Goal: Transaction & Acquisition: Purchase product/service

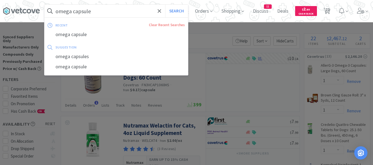
select select "1"
select select "3"
select select "1"
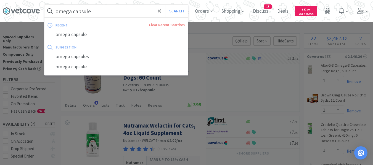
select select "1"
select select "3"
select select "1"
select select "2"
select select "1"
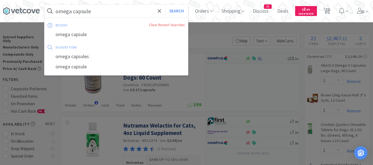
select select "1"
select select "4"
select select "1"
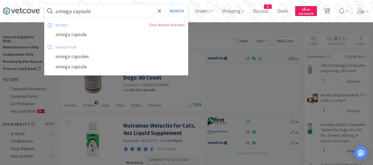
select select "1"
select select "2"
select select "3"
select select "1"
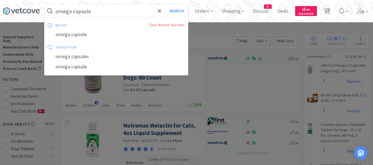
select select "3"
select select "4"
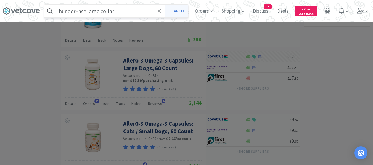
type input "ThunderEase large collar"
click at [183, 13] on button "Search" at bounding box center [176, 11] width 23 height 13
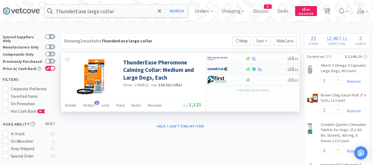
click at [276, 69] on div at bounding box center [266, 69] width 42 height 4
select select "1"
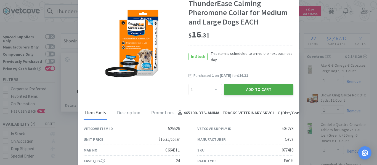
click at [252, 87] on button "Add to Cart" at bounding box center [258, 89] width 69 height 11
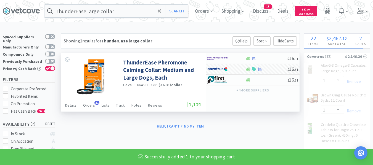
select select "1"
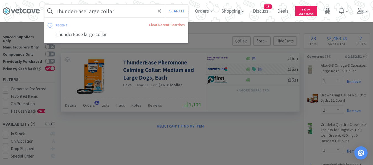
click at [140, 13] on input "ThunderEase large collar" at bounding box center [115, 11] width 143 height 13
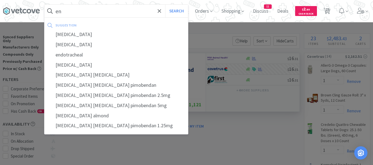
type input "en"
click at [165, 5] on button "Search" at bounding box center [176, 11] width 23 height 13
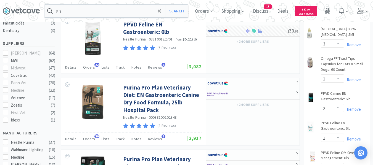
scroll to position [248, 0]
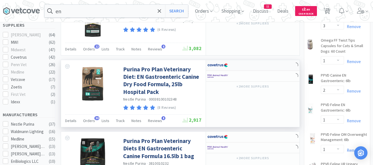
click at [261, 65] on div at bounding box center [253, 65] width 94 height 11
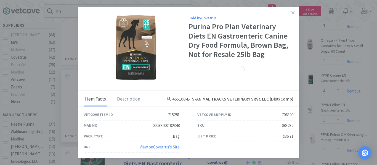
select select "1"
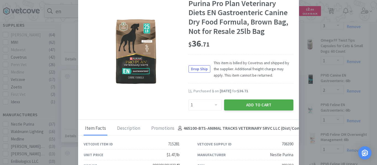
click at [281, 106] on button "Add to Cart" at bounding box center [258, 105] width 69 height 11
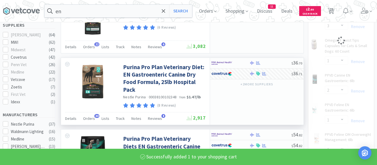
select select "1"
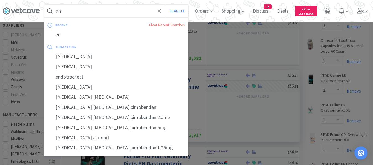
click at [154, 12] on input "en" at bounding box center [115, 11] width 143 height 13
paste input "Clavamox"
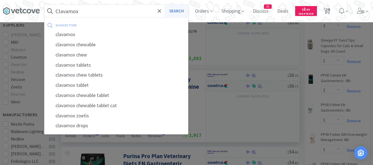
click at [182, 10] on button "Search" at bounding box center [176, 11] width 23 height 13
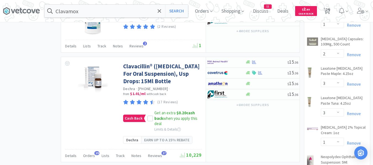
scroll to position [662, 0]
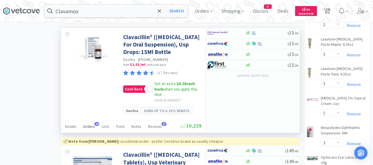
click at [94, 126] on span "19" at bounding box center [96, 124] width 5 height 4
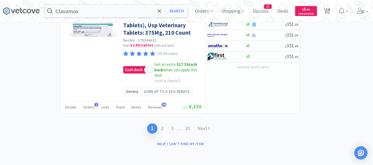
scroll to position [1323, 0]
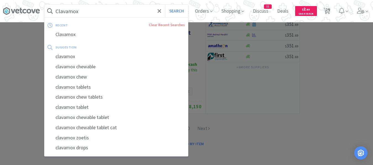
click at [97, 15] on input "Clavamox" at bounding box center [115, 11] width 143 height 13
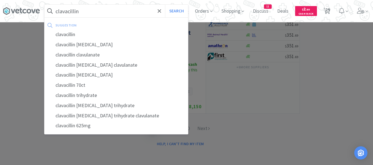
type input "clavacillin"
click at [165, 5] on button "Search" at bounding box center [176, 11] width 23 height 13
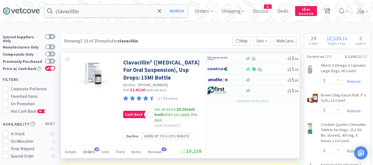
click at [90, 155] on span "Orders" at bounding box center [89, 152] width 12 height 5
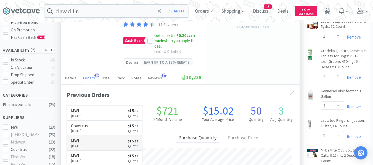
scroll to position [83, 0]
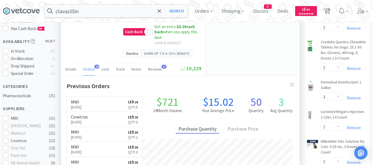
click at [88, 72] on span "Orders" at bounding box center [89, 69] width 12 height 5
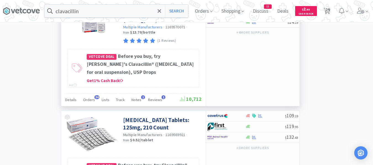
scroll to position [1076, 0]
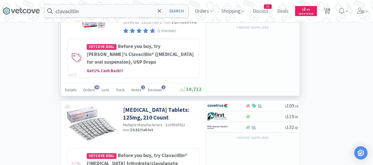
click at [271, 9] on div at bounding box center [266, 6] width 42 height 4
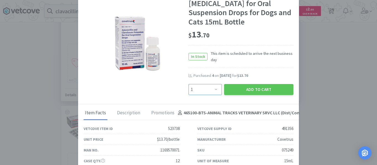
click at [198, 95] on select "Enter Quantity 1 2 3 4 5 6 7 8 9 10 11 12 13 14 15 16 17 18 19 20 Enter Quantity" at bounding box center [204, 89] width 33 height 11
select select "4"
click at [188, 93] on select "Enter Quantity 1 2 3 4 5 6 7 8 9 10 11 12 13 14 15 16 17 18 19 20 Enter Quantity" at bounding box center [204, 89] width 33 height 11
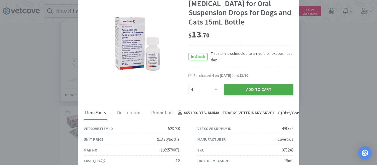
click at [238, 95] on button "Add to Cart" at bounding box center [258, 89] width 69 height 11
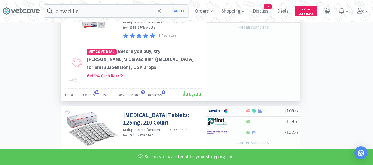
select select "4"
select select "1"
select select "3"
select select "1"
select select "3"
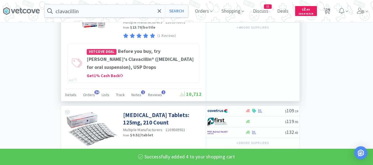
select select "1"
select select "2"
select select "1"
select select "4"
select select "1"
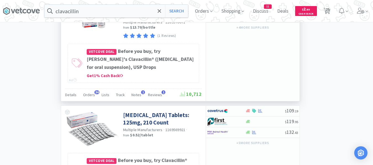
drag, startPoint x: 332, startPoint y: 12, endPoint x: 305, endPoint y: 17, distance: 28.0
click at [329, 12] on span "25" at bounding box center [327, 9] width 4 height 22
select select "1"
select select "4"
select select "1"
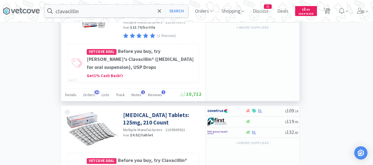
select select "1"
select select "3"
select select "1"
select select "3"
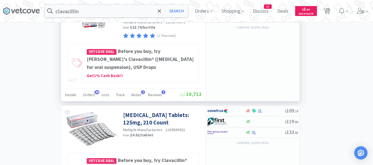
select select "1"
select select "2"
select select "1"
select select "4"
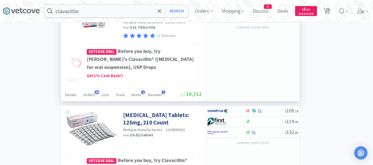
select select "1"
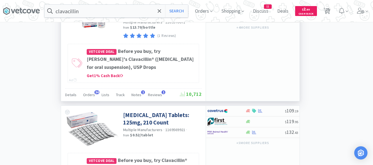
select select "1"
select select "2"
select select "3"
select select "1"
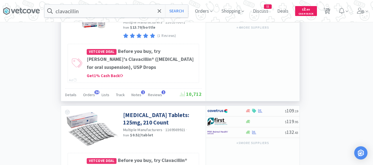
select select "3"
select select "4"
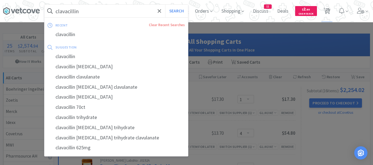
click at [110, 8] on input "clavacillin" at bounding box center [115, 11] width 143 height 13
paste input "JM Canine 25"
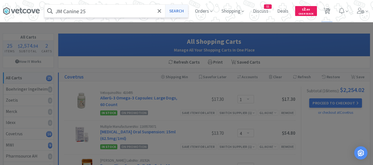
type input "JM Canine 25"
click at [175, 12] on button "Search" at bounding box center [176, 11] width 23 height 13
select select "1"
select select "4"
select select "1"
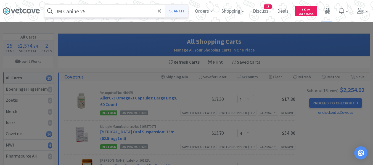
select select "1"
select select "3"
select select "1"
select select "3"
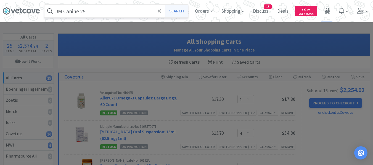
select select "1"
select select "2"
select select "1"
select select "4"
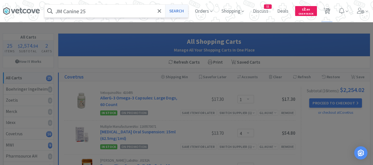
select select "1"
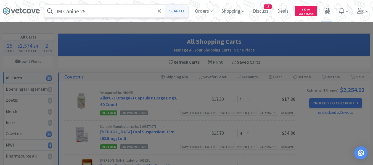
select select "1"
select select "2"
select select "3"
select select "1"
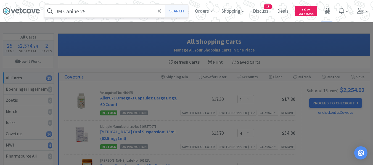
select select "3"
select select "4"
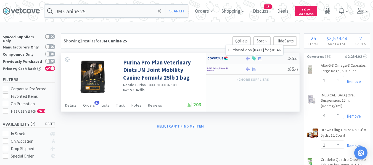
click at [261, 58] on icon at bounding box center [260, 59] width 4 height 4
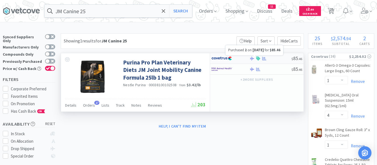
select select "1"
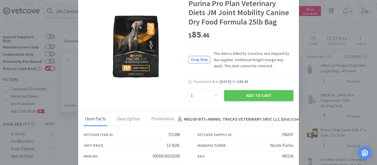
click at [277, 62] on span "This item is billed by Covetrus and shipped by the supplier. Additional freight…" at bounding box center [251, 59] width 83 height 18
click at [272, 94] on button "Add to Cart" at bounding box center [258, 95] width 69 height 11
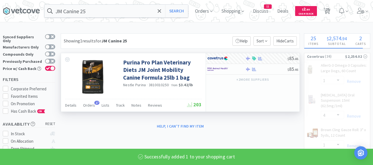
select select "1"
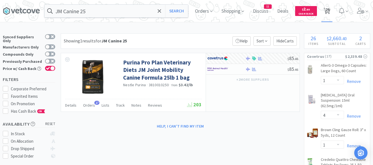
click at [329, 13] on span "26" at bounding box center [327, 9] width 4 height 22
select select "1"
select select "4"
select select "1"
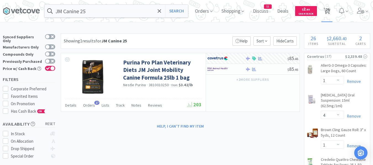
select select "3"
select select "1"
select select "3"
select select "1"
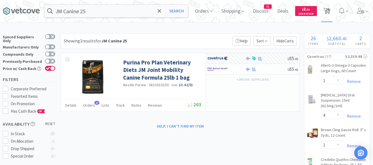
select select "2"
select select "1"
select select "4"
select select "1"
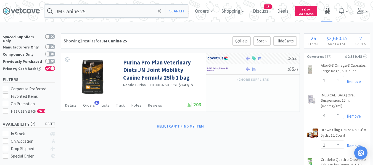
select select "1"
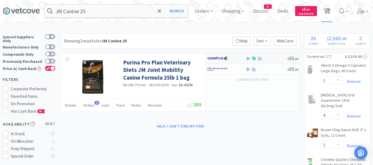
select select "1"
select select "2"
select select "3"
select select "1"
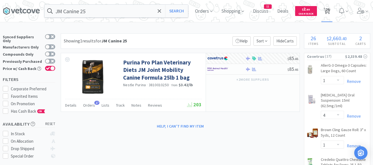
select select "3"
select select "4"
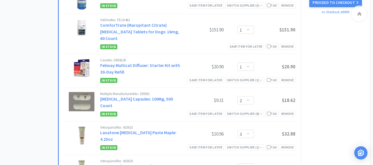
scroll to position [773, 0]
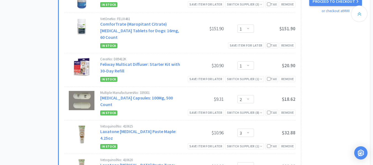
click at [359, 17] on icon at bounding box center [359, 13] width 4 height 7
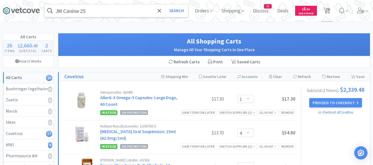
scroll to position [0, 0]
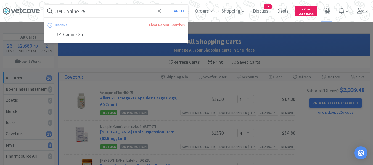
click at [109, 9] on input "JM Canine 25" at bounding box center [115, 11] width 143 height 13
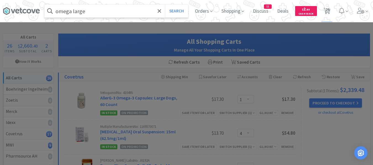
type input "omega large"
click at [165, 5] on button "Search" at bounding box center [176, 11] width 23 height 13
select select "1"
select select "4"
select select "1"
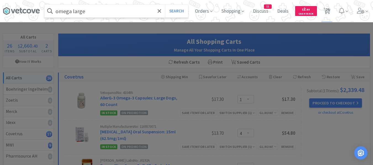
select select "1"
select select "3"
select select "1"
select select "3"
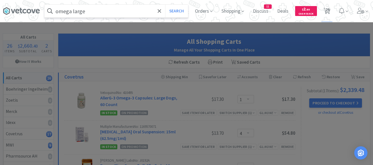
select select "1"
select select "2"
select select "1"
select select "4"
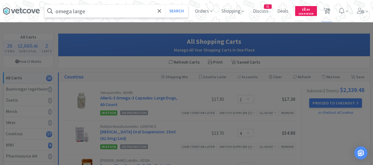
select select "1"
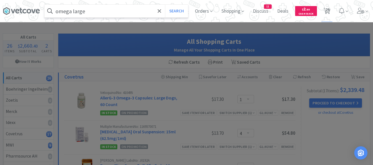
select select "1"
select select "2"
select select "3"
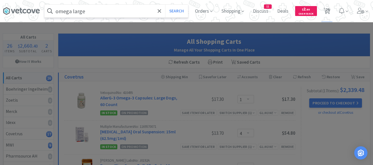
select select "1"
select select "3"
select select "4"
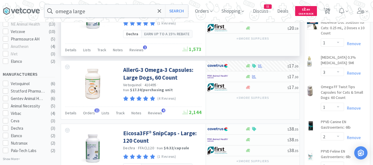
scroll to position [248, 0]
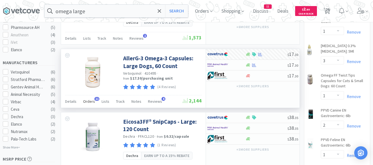
click at [89, 99] on span "Orders" at bounding box center [89, 101] width 12 height 5
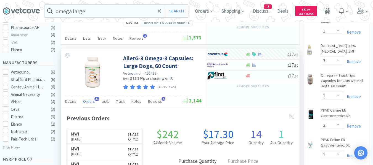
scroll to position [148, 238]
click at [273, 52] on div at bounding box center [266, 54] width 42 height 4
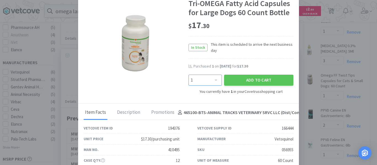
click at [206, 79] on select "Enter Quantity 1 2 3 4 5 6 7 8 9 10 11 12 13 14 15 16 17 18 19 20 Enter Quantity" at bounding box center [204, 80] width 33 height 11
select select "2"
click at [188, 75] on select "Enter Quantity 1 2 3 4 5 6 7 8 9 10 11 12 13 14 15 16 17 18 19 20 Enter Quantity" at bounding box center [204, 80] width 33 height 11
click at [224, 79] on button "Add to Cart" at bounding box center [258, 80] width 69 height 11
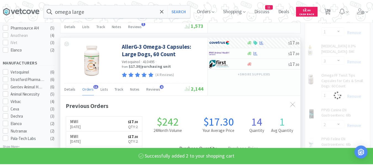
scroll to position [275748, 275658]
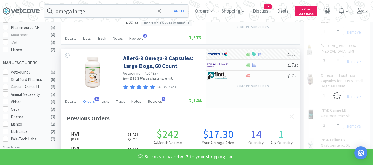
select select "3"
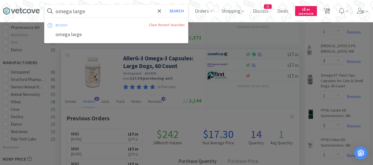
click at [138, 10] on input "omega large" at bounding box center [115, 11] width 143 height 13
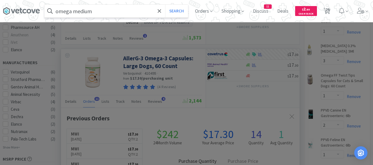
type input "omega medium"
click at [165, 5] on button "Search" at bounding box center [176, 11] width 23 height 13
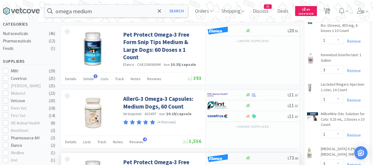
scroll to position [117, 0]
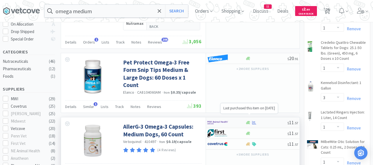
click at [254, 121] on icon at bounding box center [254, 123] width 4 height 4
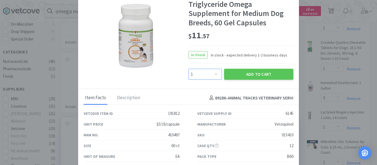
click at [207, 72] on select "Enter Quantity 1 2 3 4 5 6 7 8 9 10 11 12 13 14 15 16 17 18 19 20 Enter Quantity" at bounding box center [204, 74] width 33 height 11
select select "2"
click at [188, 69] on select "Enter Quantity 1 2 3 4 5 6 7 8 9 10 11 12 13 14 15 16 17 18 19 20 Enter Quantity" at bounding box center [204, 74] width 33 height 11
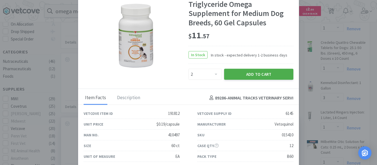
click at [231, 72] on button "Add to Cart" at bounding box center [258, 74] width 69 height 11
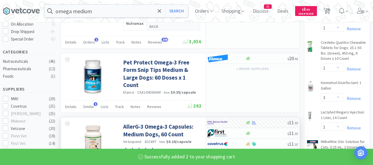
select select "2"
select select "1"
select select "2"
select select "3"
select select "1"
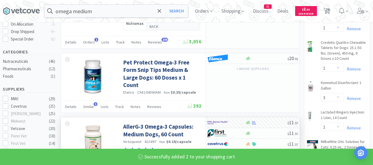
select select "3"
select select "4"
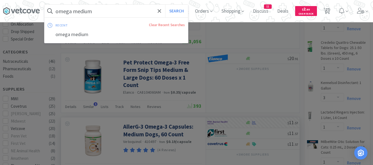
paste input "OM Canine Can"
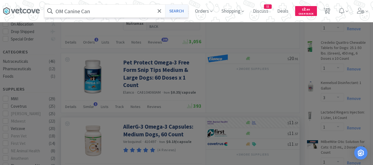
type input "OM Canine Can"
click at [181, 12] on button "Search" at bounding box center [176, 11] width 23 height 13
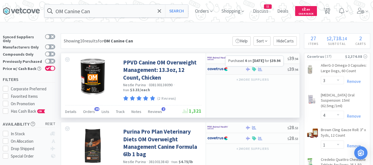
click at [261, 69] on icon at bounding box center [260, 69] width 4 height 4
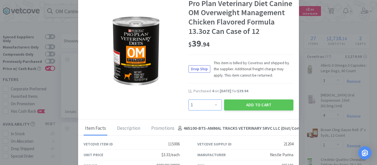
click at [199, 102] on select "Enter Quantity 1 2 3 4 5 6 7 8 9 10 11 12 13 14 15 16 17 18 19 20 Enter Quantity" at bounding box center [204, 105] width 33 height 11
select select "4"
click at [188, 100] on select "Enter Quantity 1 2 3 4 5 6 7 8 9 10 11 12 13 14 15 16 17 18 19 20 Enter Quantity" at bounding box center [204, 105] width 33 height 11
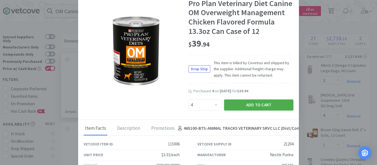
click at [240, 107] on button "Add to Cart" at bounding box center [258, 105] width 69 height 11
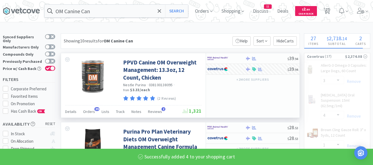
select select "4"
select select "1"
select select "4"
select select "1"
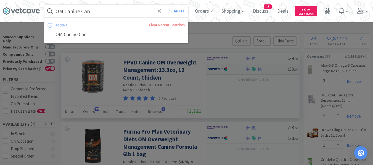
paste input "Previcox 227"
type input "Previcox 227"
click at [183, 11] on button "Search" at bounding box center [176, 11] width 23 height 13
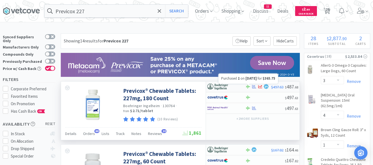
click at [254, 86] on icon at bounding box center [254, 87] width 4 height 4
select select "1"
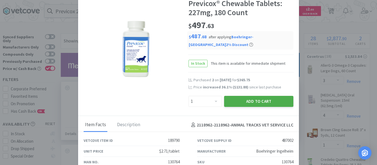
click at [241, 103] on button "Add to Cart" at bounding box center [258, 101] width 69 height 11
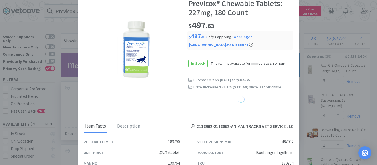
select select "1"
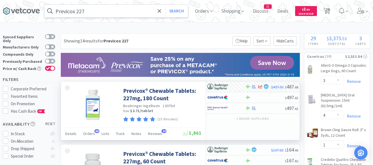
click at [149, 10] on input "Previcox 227" at bounding box center [115, 11] width 143 height 13
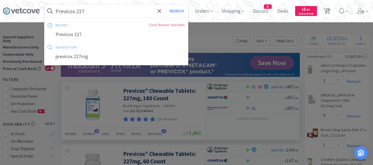
paste input "[MEDICAL_DATA]"
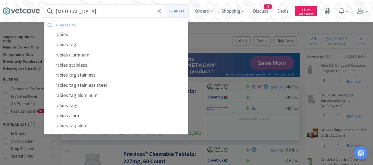
type input "[MEDICAL_DATA]"
click at [180, 13] on button "Search" at bounding box center [176, 11] width 23 height 13
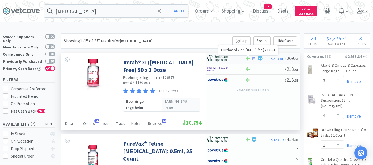
click at [254, 58] on icon at bounding box center [254, 59] width 4 height 4
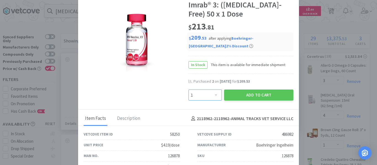
drag, startPoint x: 192, startPoint y: 96, endPoint x: 192, endPoint y: 91, distance: 5.0
click at [192, 96] on select "Enter Quantity 1 2 3 4 5 6 7 8 9 10 11 12 13 14 15 16 17 18 19 20 Enter Quantity" at bounding box center [204, 95] width 33 height 11
select select "2"
click at [188, 90] on select "Enter Quantity 1 2 3 4 5 6 7 8 9 10 11 12 13 14 15 16 17 18 19 20 Enter Quantity" at bounding box center [204, 95] width 33 height 11
click at [248, 92] on button "Add to Cart" at bounding box center [258, 95] width 69 height 11
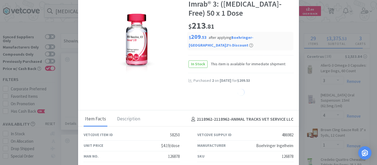
click at [248, 94] on div at bounding box center [240, 93] width 105 height 9
select select "2"
select select "1"
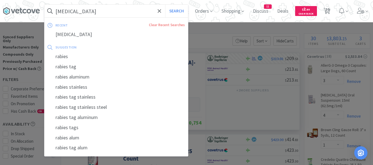
click at [145, 10] on input "[MEDICAL_DATA]" at bounding box center [115, 11] width 143 height 13
paste input "CET Tooth Paste"
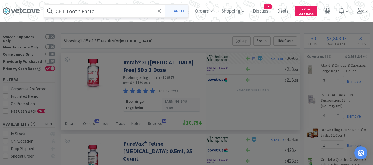
type input "CET Tooth Paste"
click at [179, 14] on button "Search" at bounding box center [176, 11] width 23 height 13
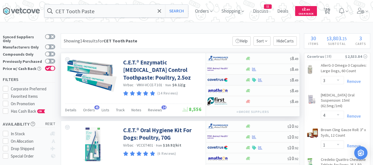
click at [271, 79] on div at bounding box center [267, 80] width 45 height 4
select select "1"
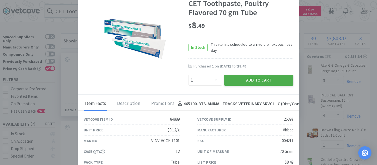
click at [255, 81] on button "Add to Cart" at bounding box center [258, 80] width 69 height 11
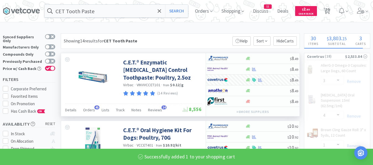
select select "1"
select select "3"
select select "1"
select select "3"
select select "1"
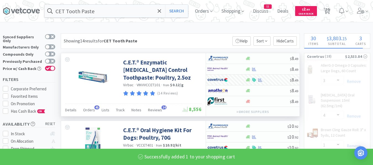
select select "2"
select select "4"
select select "1"
select select "4"
select select "1"
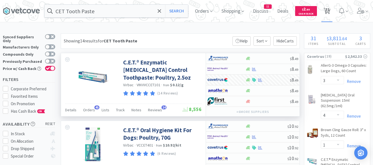
click at [332, 10] on span "31" at bounding box center [326, 11] width 11 height 22
select select "2"
select select "1"
select select "3"
select select "4"
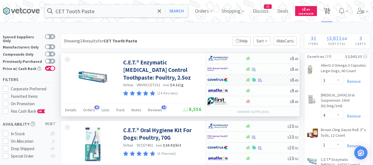
select select "1"
select select "3"
select select "1"
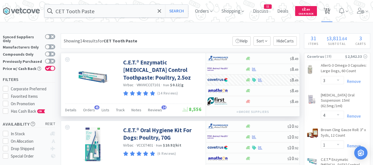
select select "1"
select select "3"
select select "1"
select select "2"
select select "4"
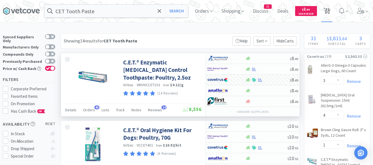
select select "1"
select select "4"
select select "1"
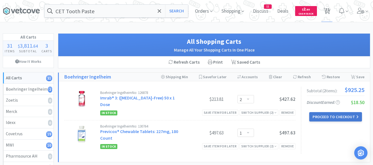
click at [335, 119] on button "Proceed to Checkout" at bounding box center [335, 116] width 52 height 9
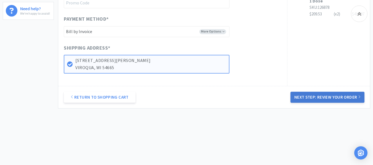
click at [317, 98] on button "Next Step: Review Your Order" at bounding box center [327, 97] width 74 height 11
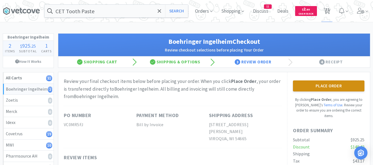
click at [350, 84] on button "Place Order" at bounding box center [328, 86] width 71 height 11
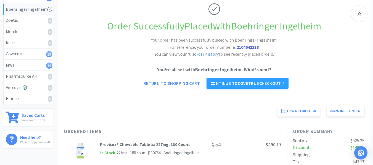
scroll to position [83, 0]
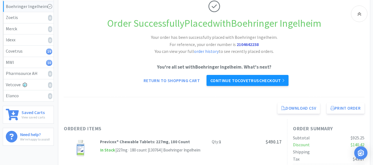
click at [262, 81] on link "Continue to Covetrus checkout" at bounding box center [247, 80] width 82 height 11
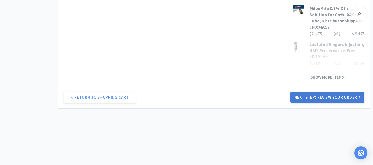
click at [323, 98] on button "Next Step: Review Your Order" at bounding box center [327, 97] width 74 height 11
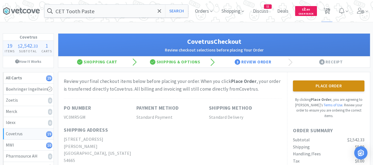
click at [317, 89] on button "Place Order" at bounding box center [328, 86] width 71 height 11
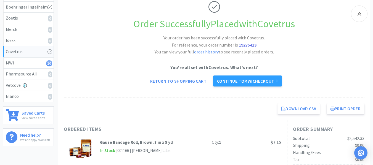
scroll to position [83, 0]
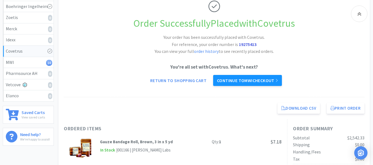
click at [270, 81] on link "Continue to MWI checkout" at bounding box center [247, 80] width 69 height 11
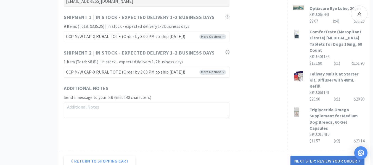
click at [321, 156] on button "Next Step: Review Your Order" at bounding box center [327, 161] width 74 height 11
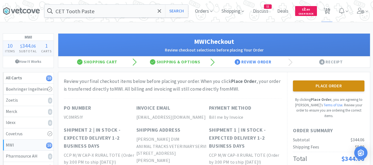
click at [329, 89] on button "Place Order" at bounding box center [328, 86] width 71 height 11
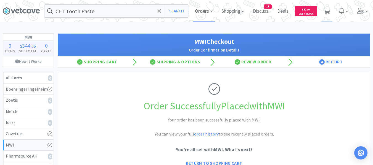
click at [206, 11] on span "Orders" at bounding box center [204, 11] width 22 height 22
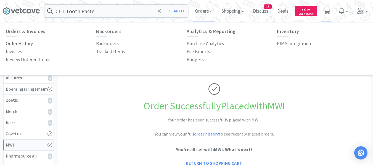
click at [30, 44] on p "Order History" at bounding box center [19, 43] width 27 height 7
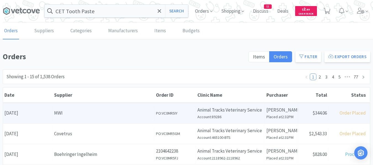
click at [71, 118] on div "Supplier MWI" at bounding box center [104, 113] width 102 height 14
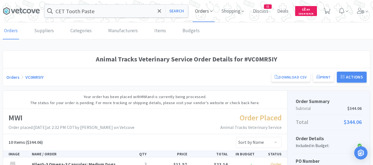
click at [198, 11] on span "Orders" at bounding box center [204, 11] width 22 height 22
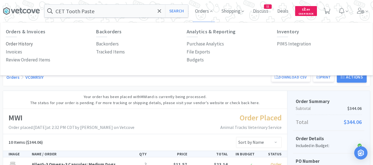
click at [26, 44] on p "Order History" at bounding box center [19, 43] width 27 height 7
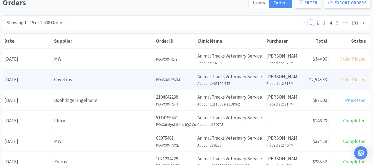
scroll to position [55, 0]
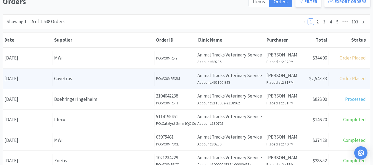
click at [75, 77] on div "Covetrus" at bounding box center [103, 78] width 99 height 7
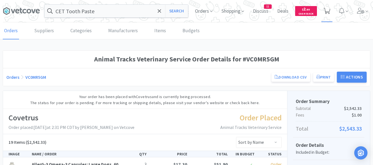
click at [328, 14] on span at bounding box center [326, 11] width 7 height 8
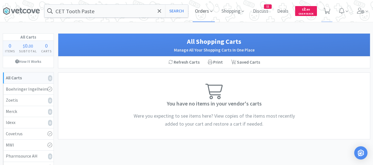
click at [194, 12] on span "Orders" at bounding box center [204, 11] width 22 height 22
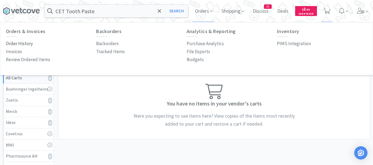
click at [27, 44] on p "Order History" at bounding box center [19, 43] width 27 height 7
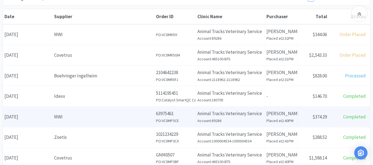
scroll to position [83, 0]
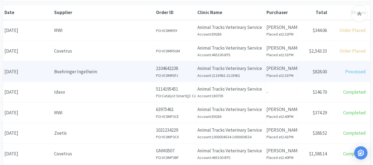
click at [79, 77] on div "Supplier Boehringer Ingelheim" at bounding box center [104, 72] width 102 height 14
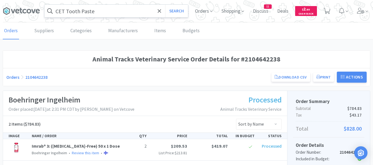
click at [118, 14] on input "CET Tooth Paste" at bounding box center [115, 11] width 143 height 13
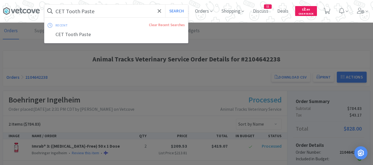
click at [118, 14] on input "CET Tooth Paste" at bounding box center [115, 11] width 143 height 13
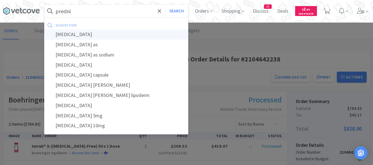
click at [58, 36] on div "[MEDICAL_DATA]" at bounding box center [115, 35] width 143 height 10
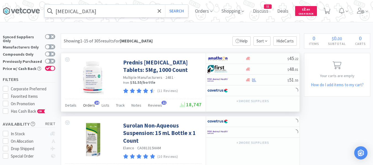
click at [89, 106] on span "Orders" at bounding box center [89, 105] width 12 height 5
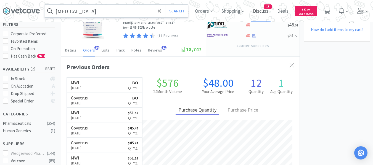
scroll to position [148, 238]
